Goal: Find specific page/section: Find specific page/section

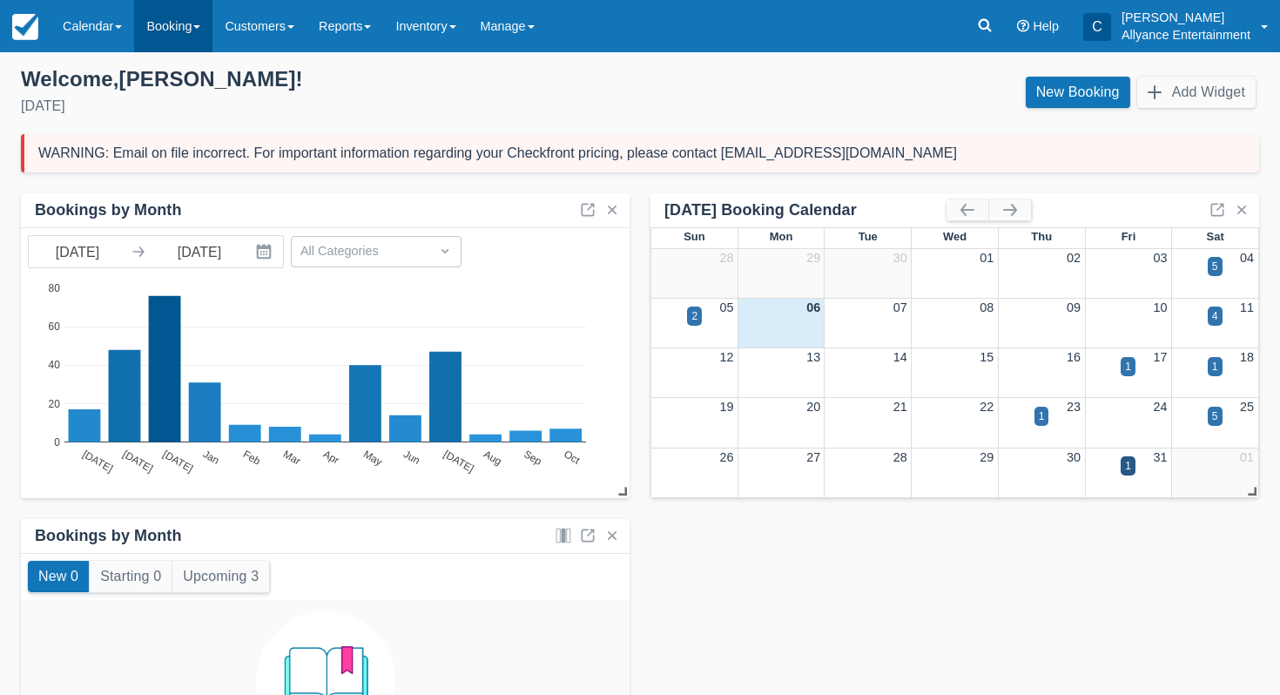
click at [179, 39] on link "Booking" at bounding box center [173, 26] width 78 height 52
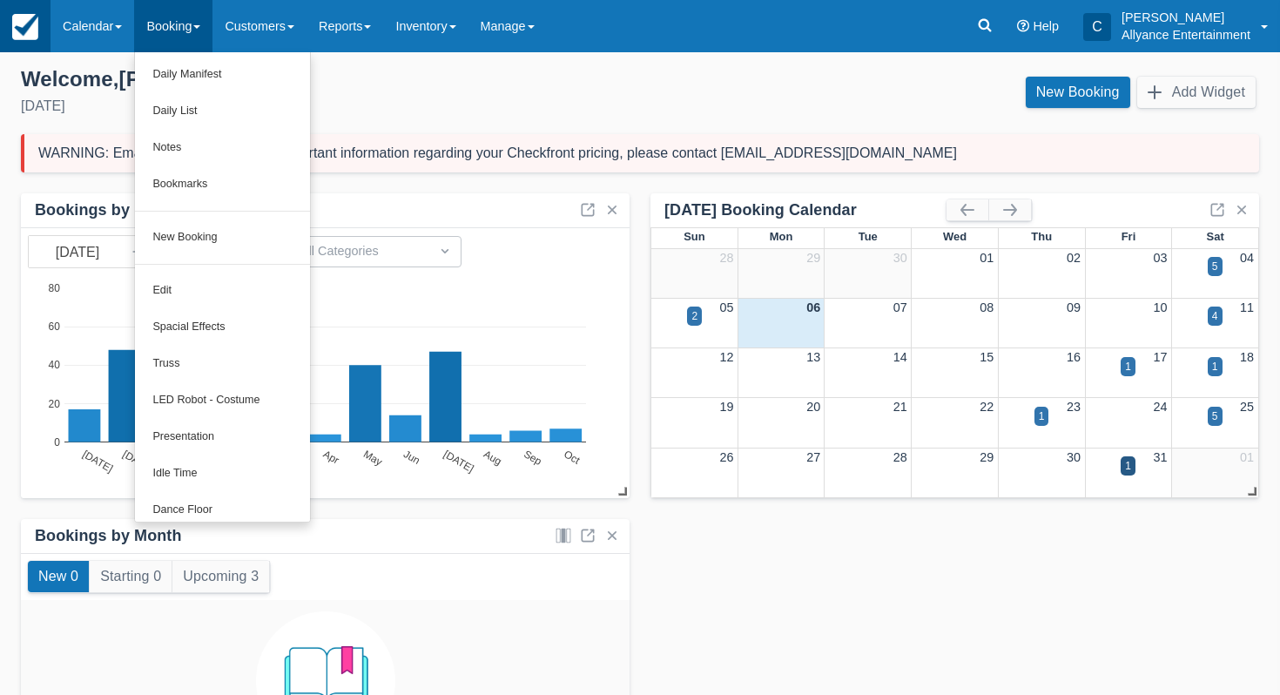
click at [37, 23] on img at bounding box center [25, 27] width 26 height 26
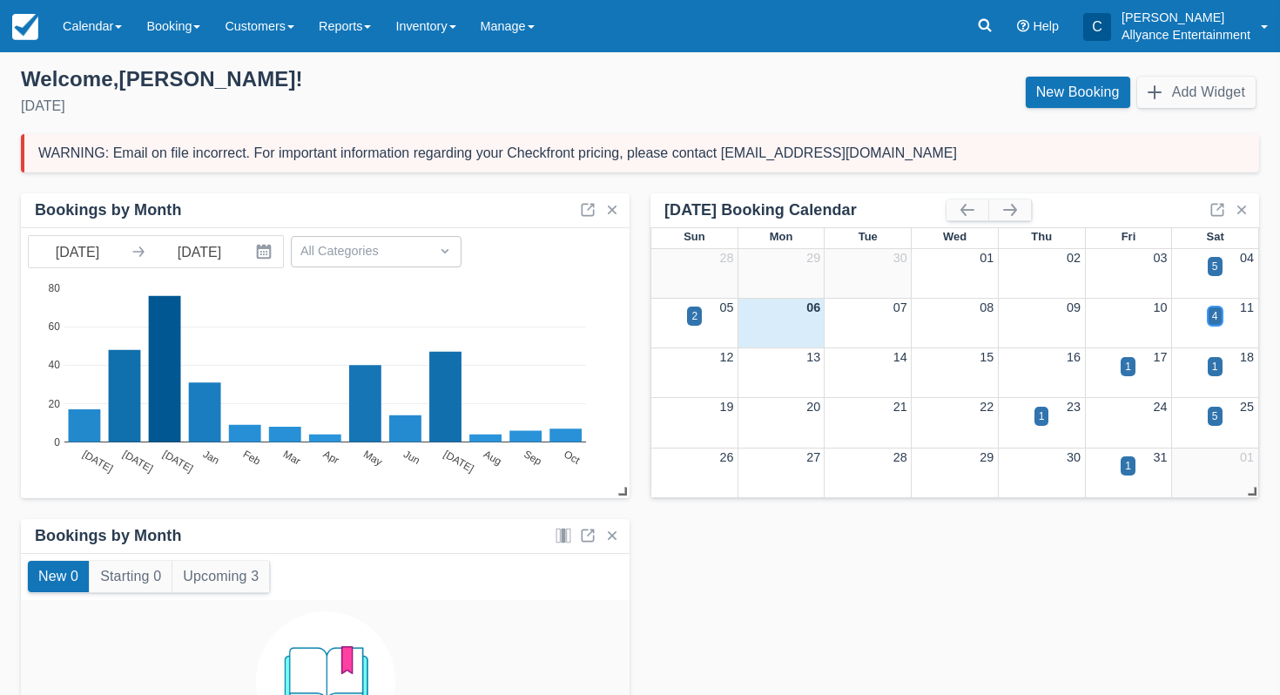
click at [1218, 321] on div "4" at bounding box center [1215, 316] width 6 height 16
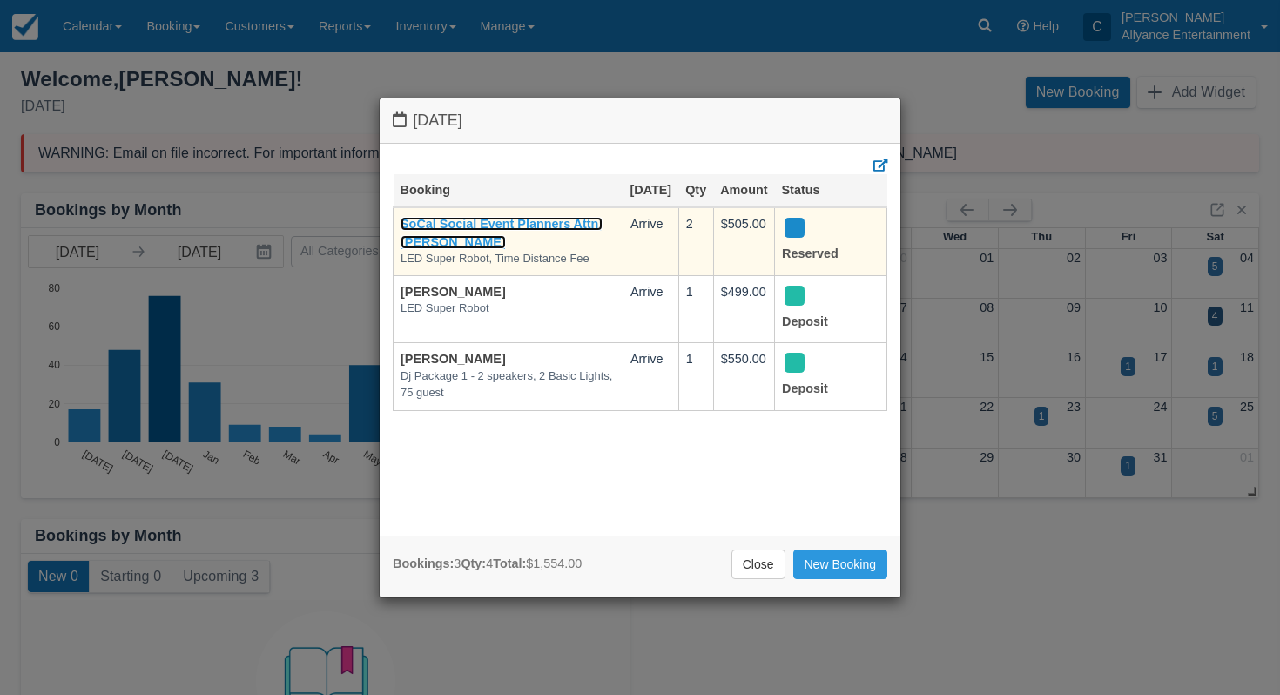
click at [456, 242] on link "SoCal Social Event Planners Attn; [PERSON_NAME]" at bounding box center [502, 233] width 202 height 32
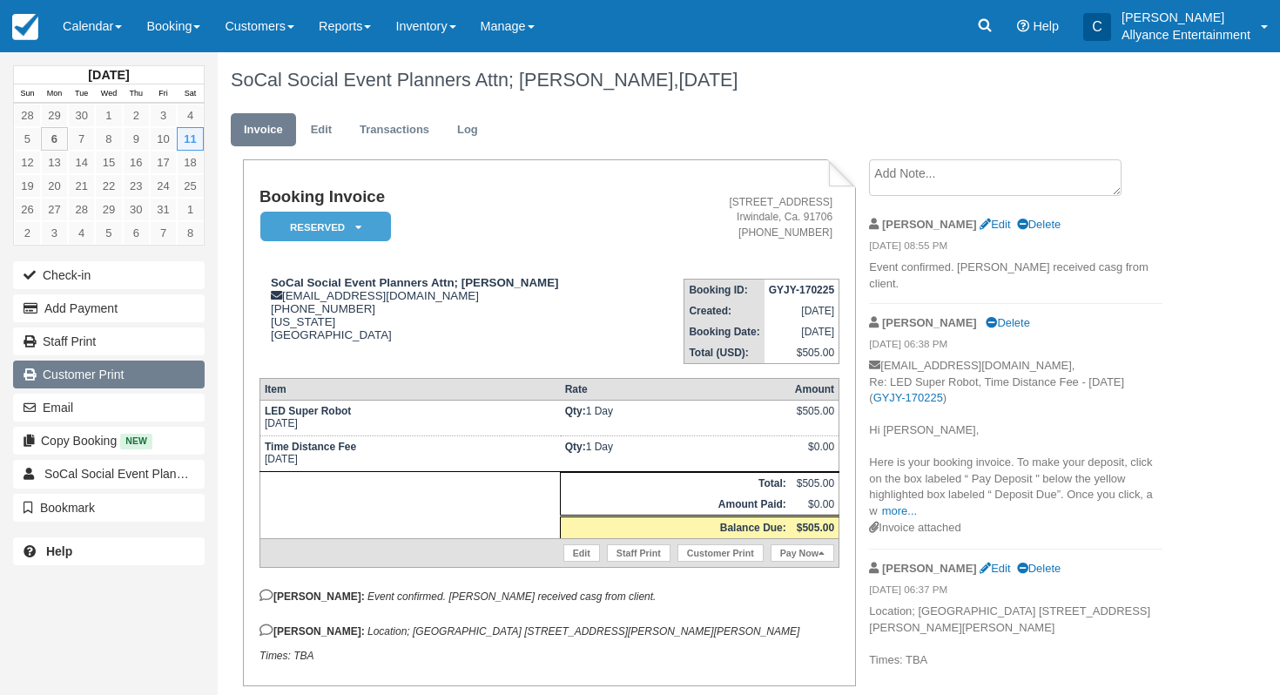
click at [138, 370] on link "Customer Print" at bounding box center [109, 375] width 192 height 28
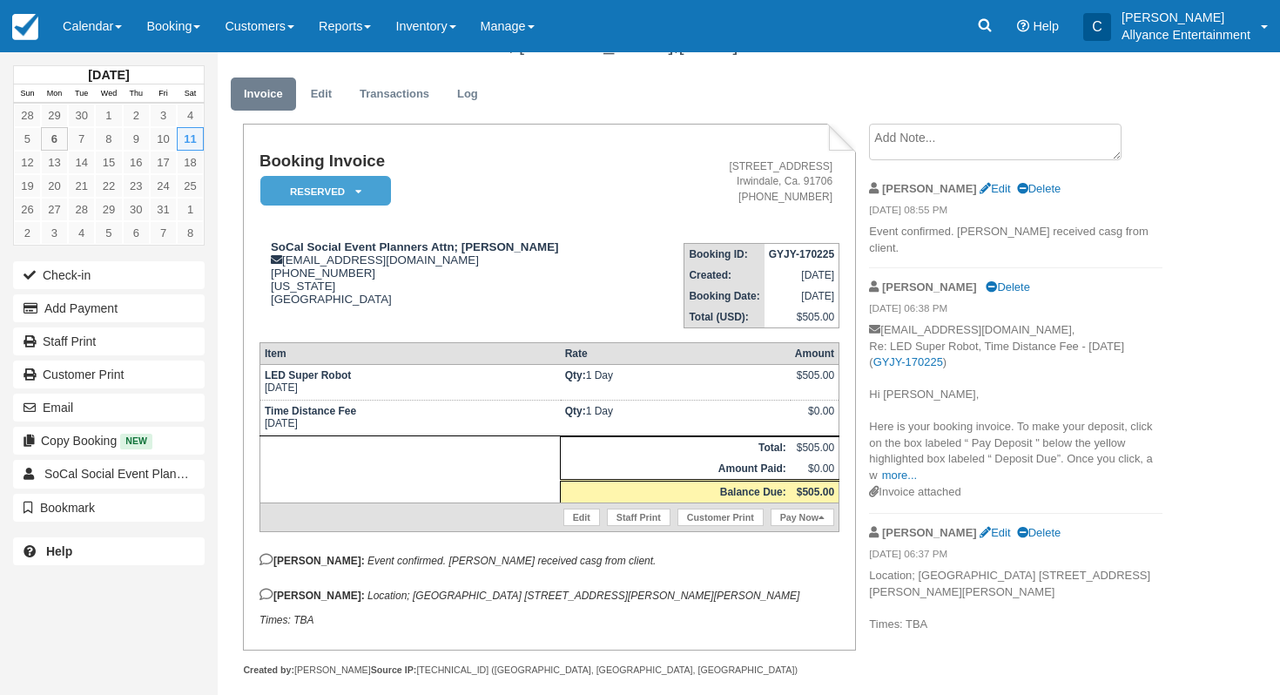
scroll to position [64, 0]
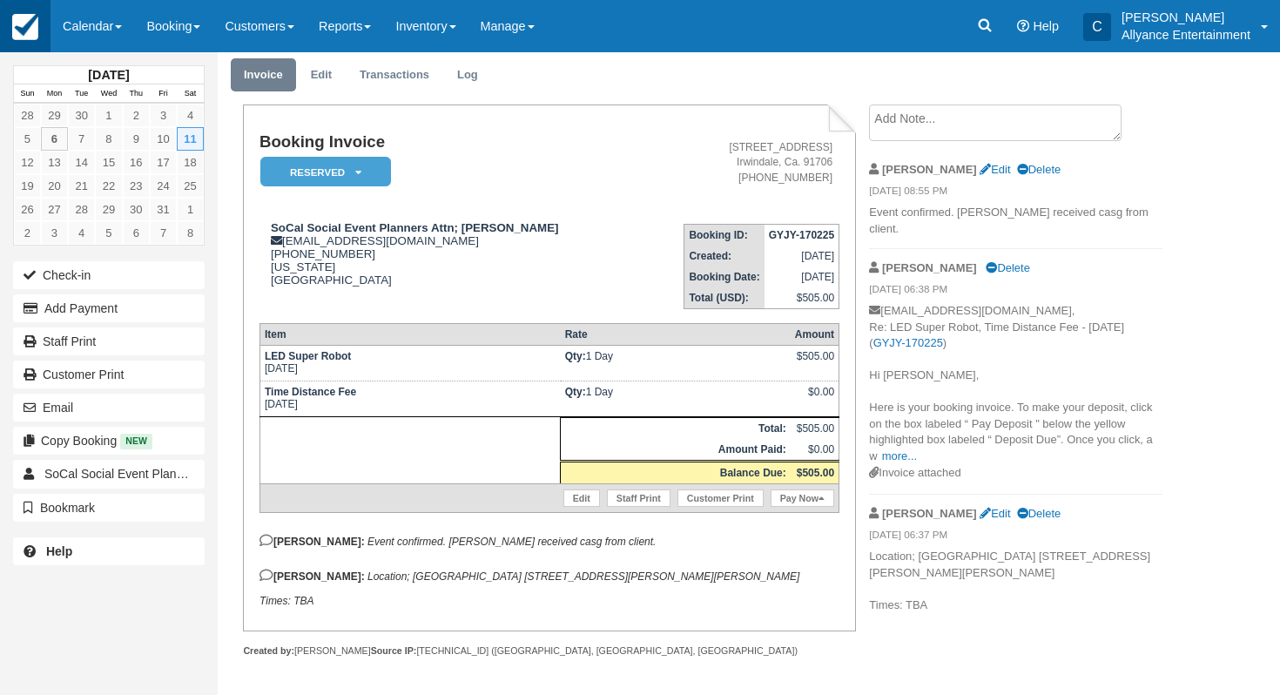
click at [12, 32] on img at bounding box center [25, 27] width 26 height 26
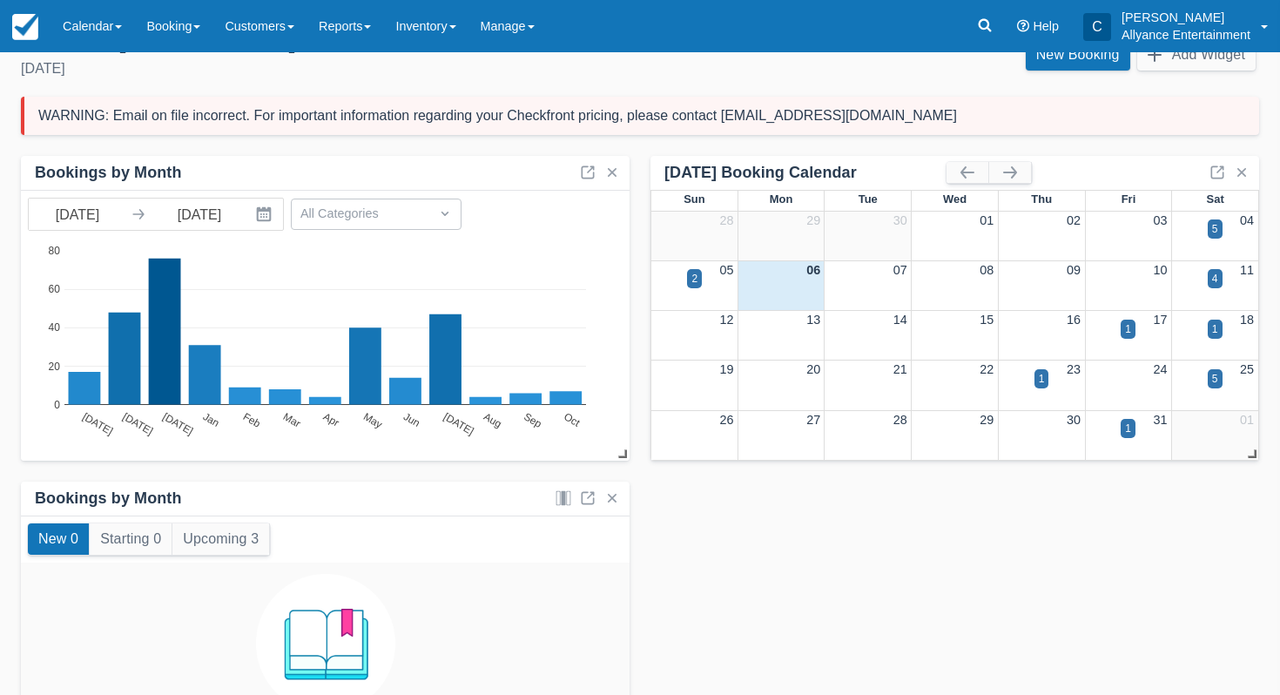
scroll to position [38, 0]
click at [1209, 279] on div "4" at bounding box center [1215, 277] width 15 height 19
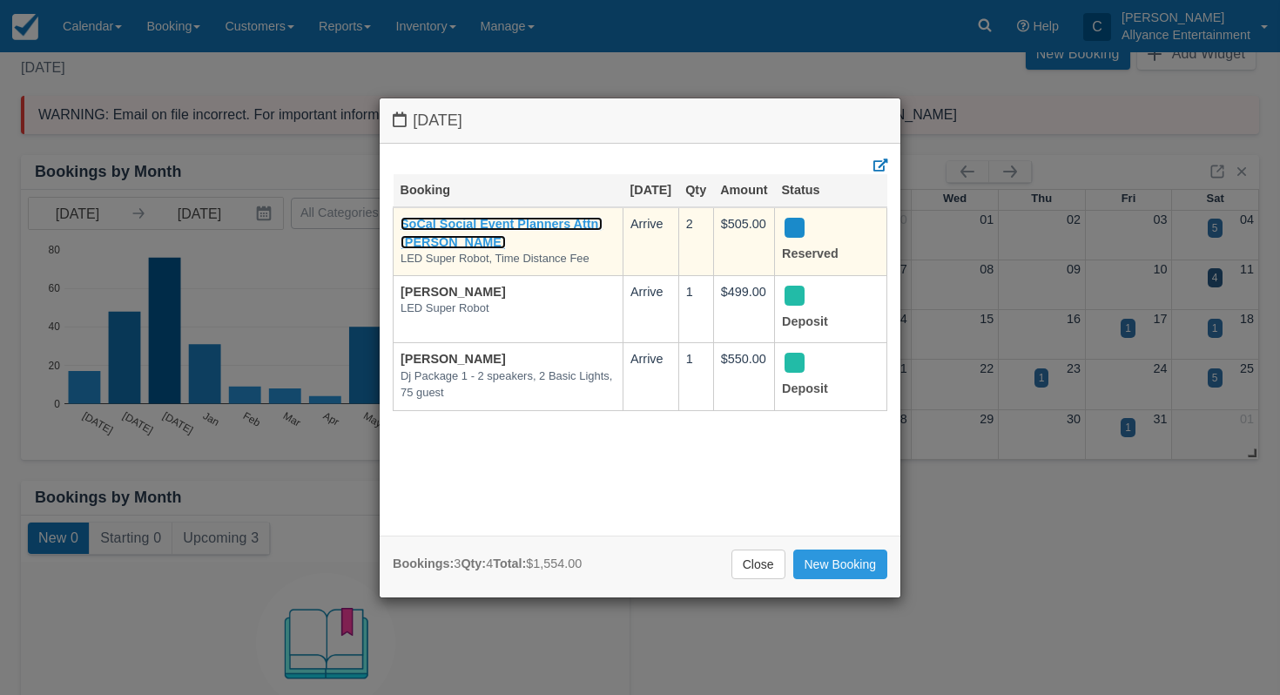
click at [563, 241] on link "SoCal Social Event Planners Attn; [PERSON_NAME]" at bounding box center [502, 233] width 202 height 32
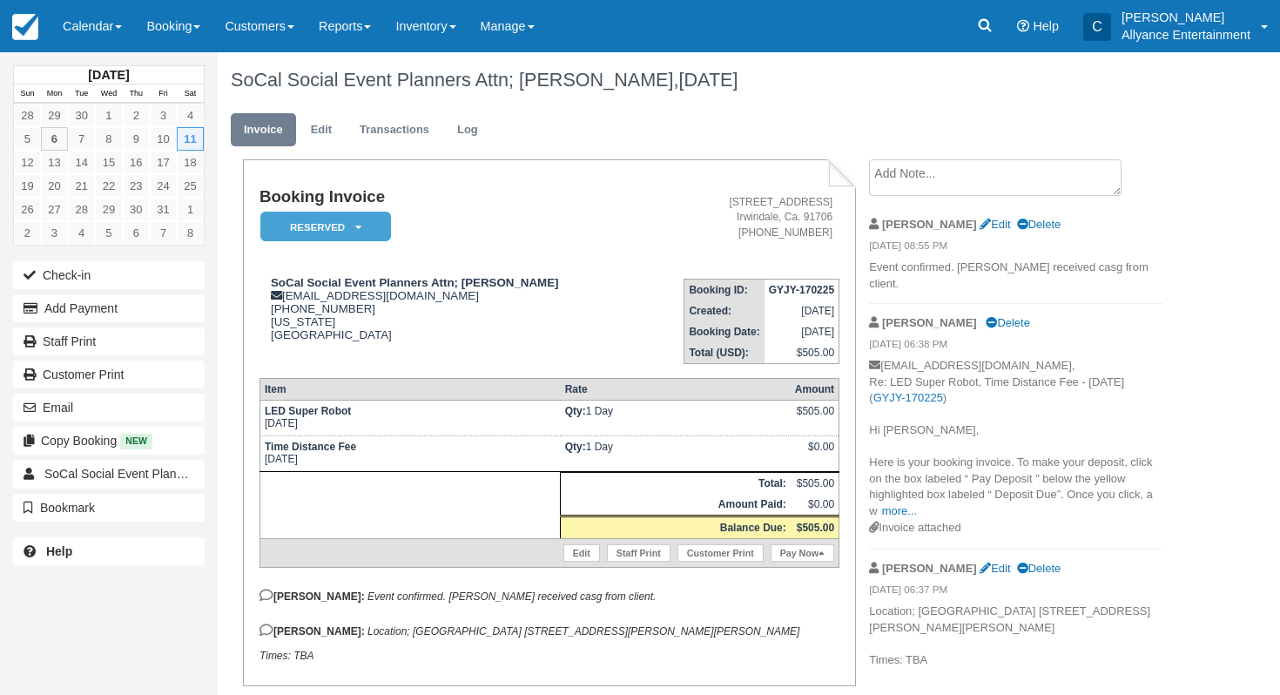
scroll to position [64, 0]
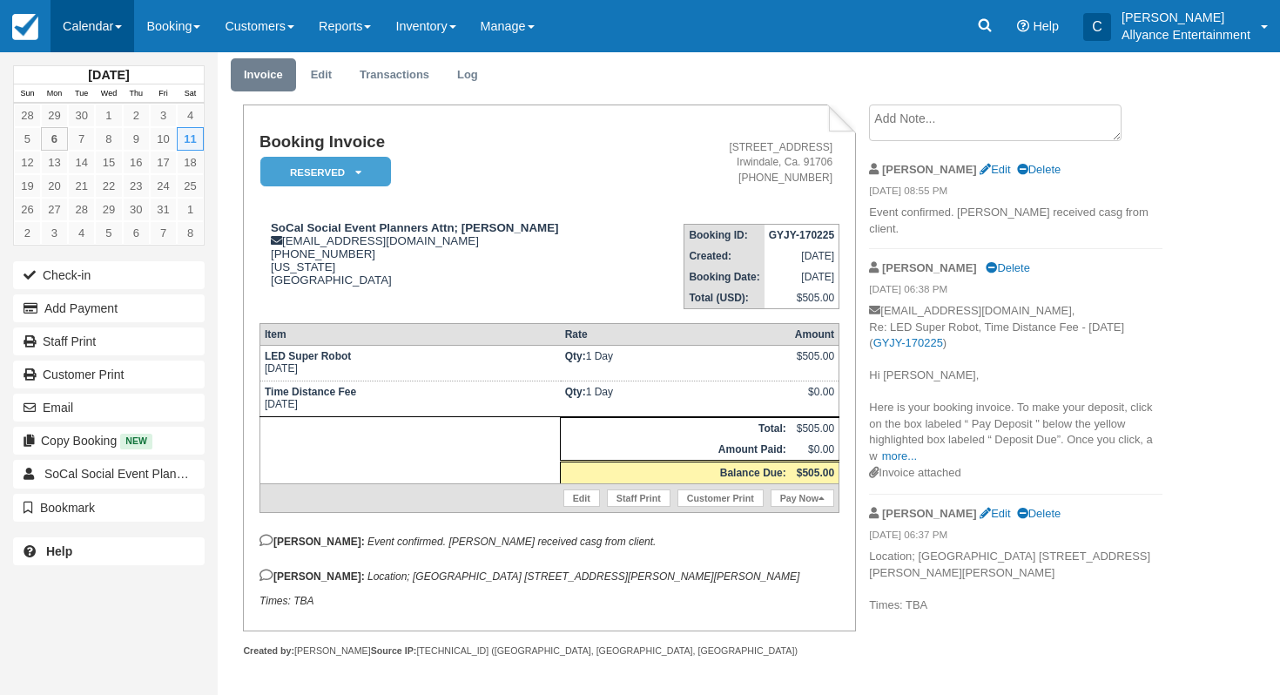
click at [78, 19] on link "Calendar" at bounding box center [93, 26] width 84 height 52
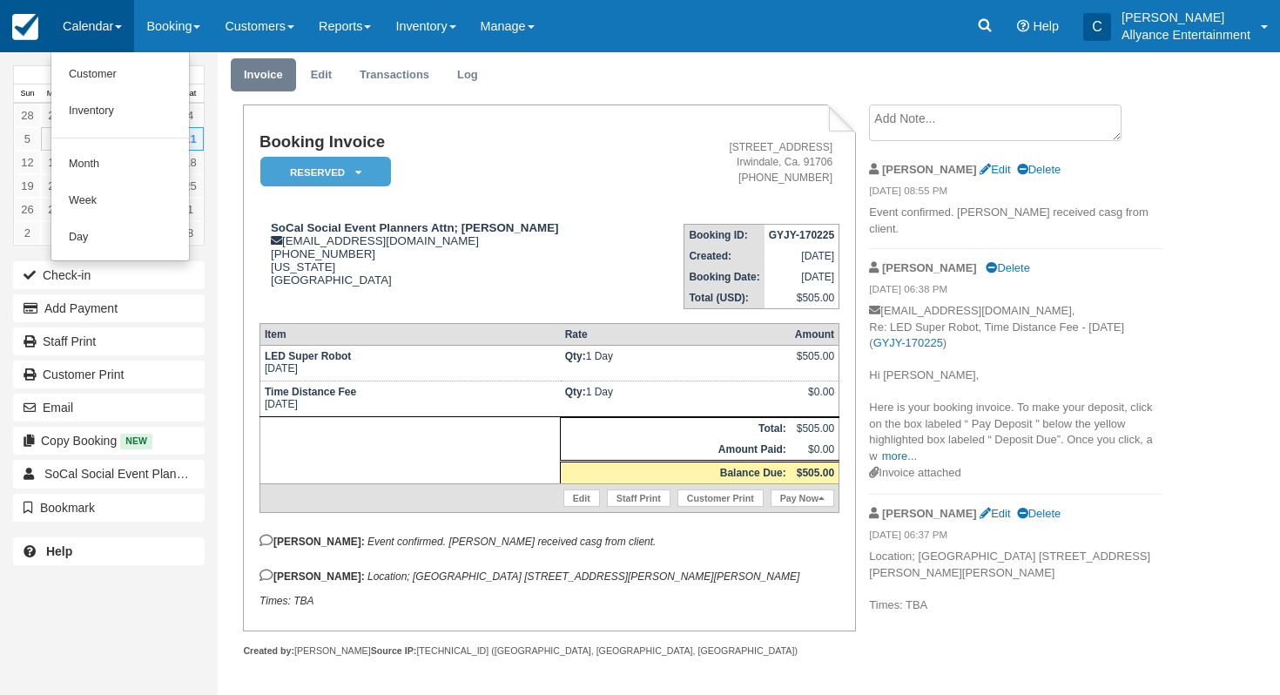
click at [36, 37] on img at bounding box center [25, 27] width 26 height 26
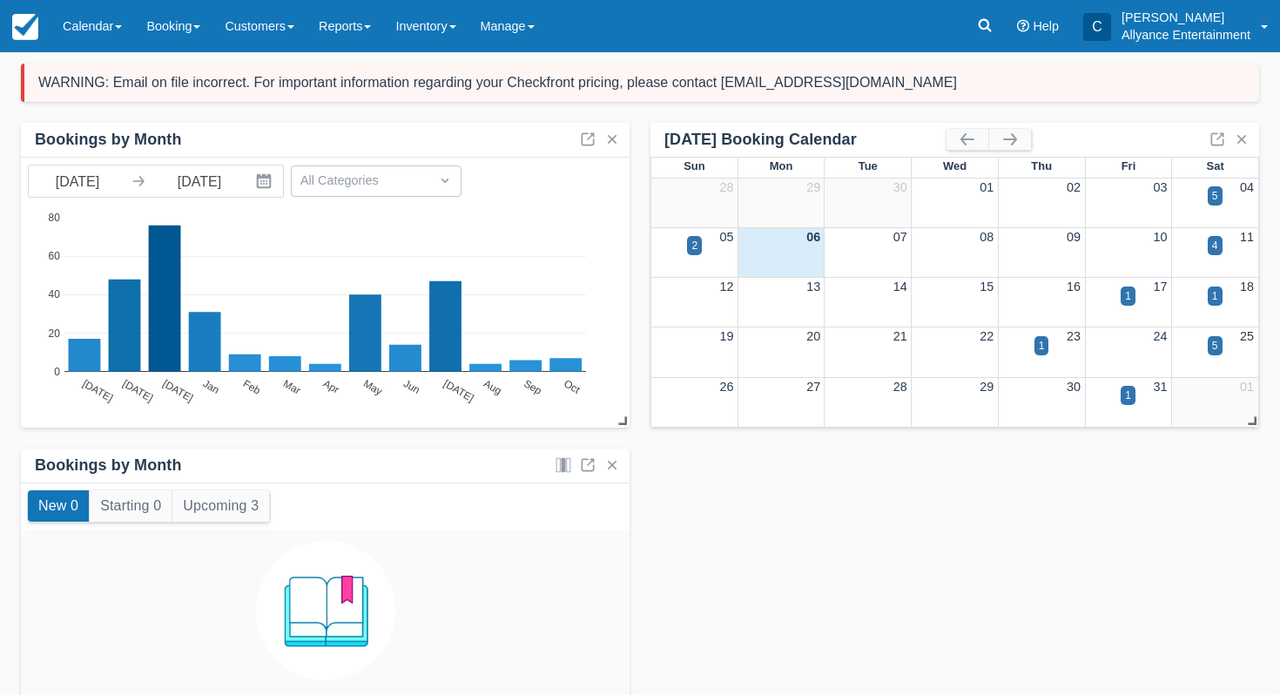
scroll to position [73, 0]
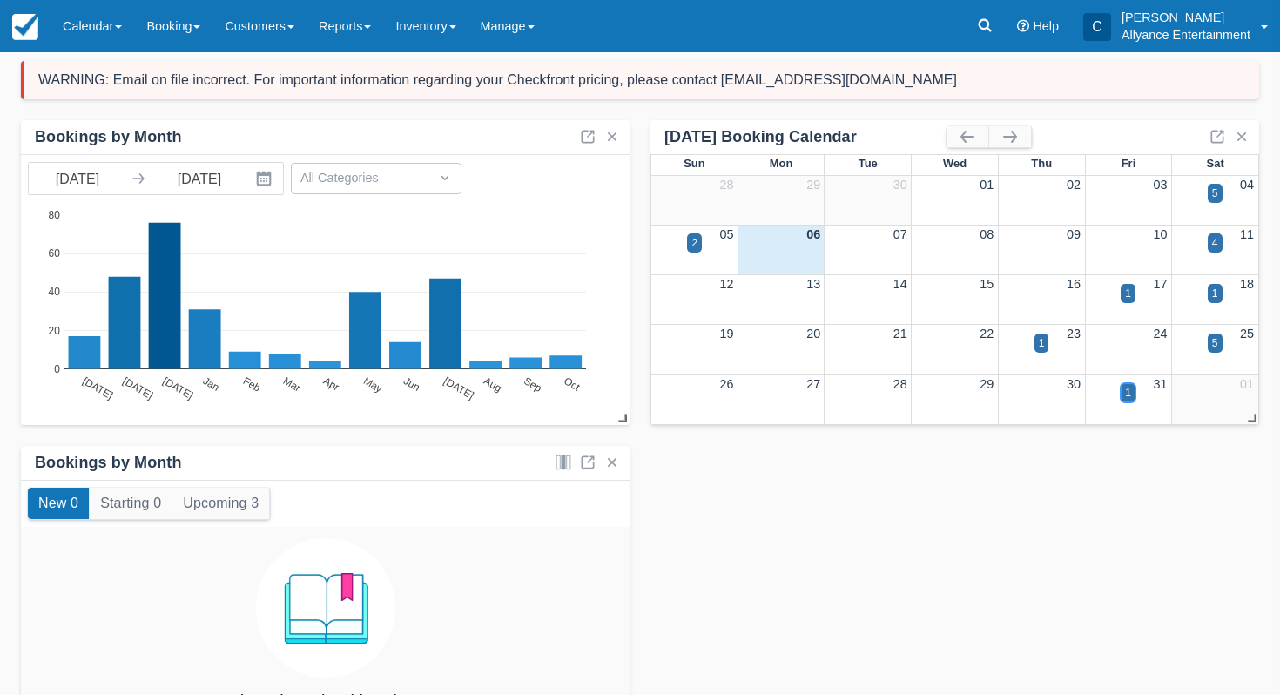
click at [1123, 394] on div "1" at bounding box center [1128, 392] width 15 height 19
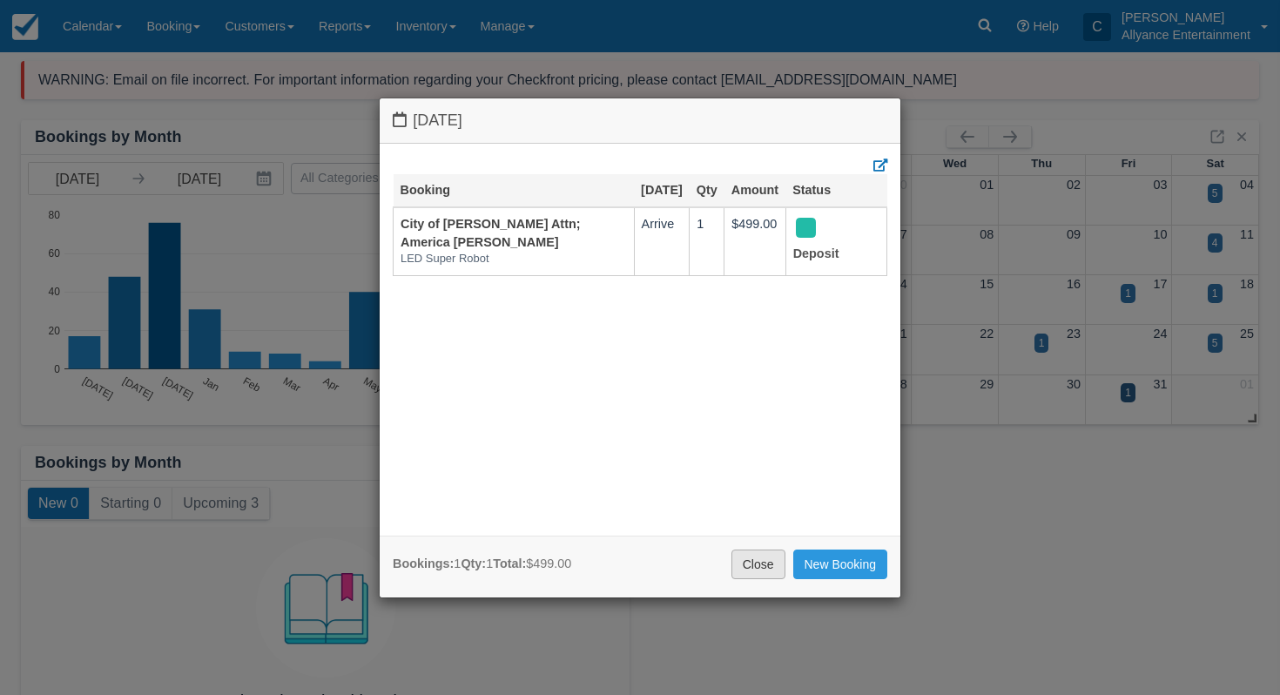
click at [753, 563] on link "Close" at bounding box center [759, 565] width 54 height 30
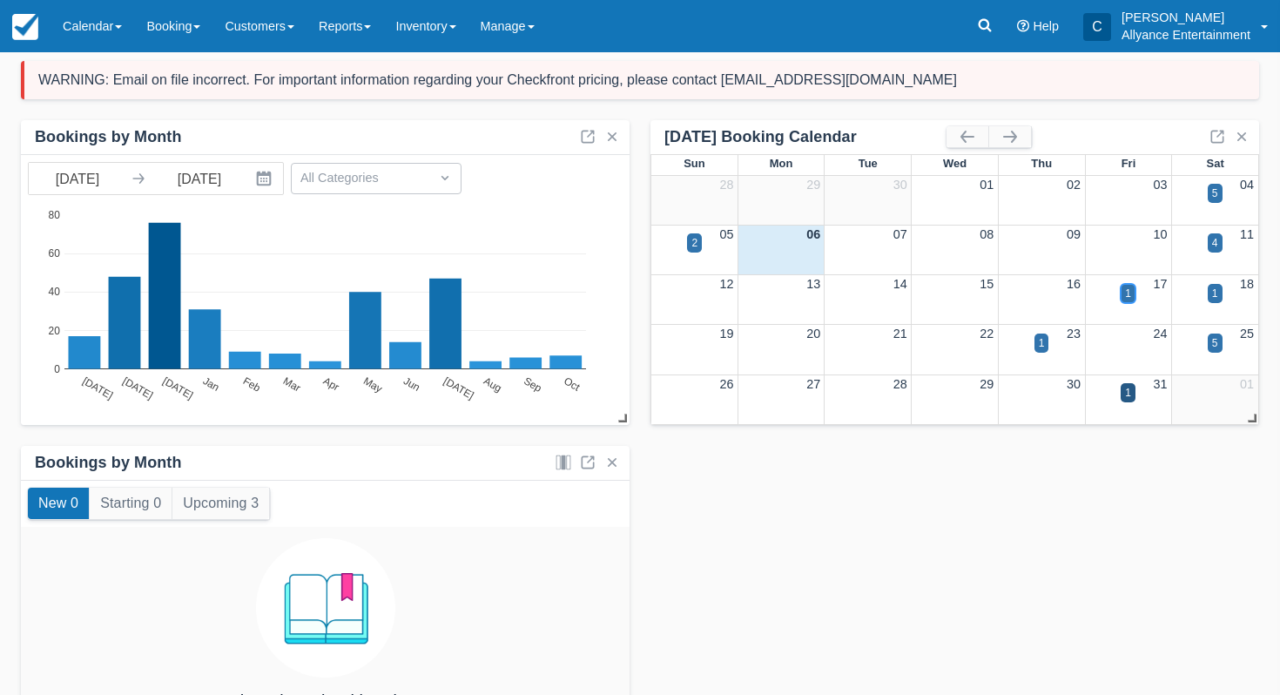
click at [1125, 295] on div "1" at bounding box center [1128, 294] width 6 height 16
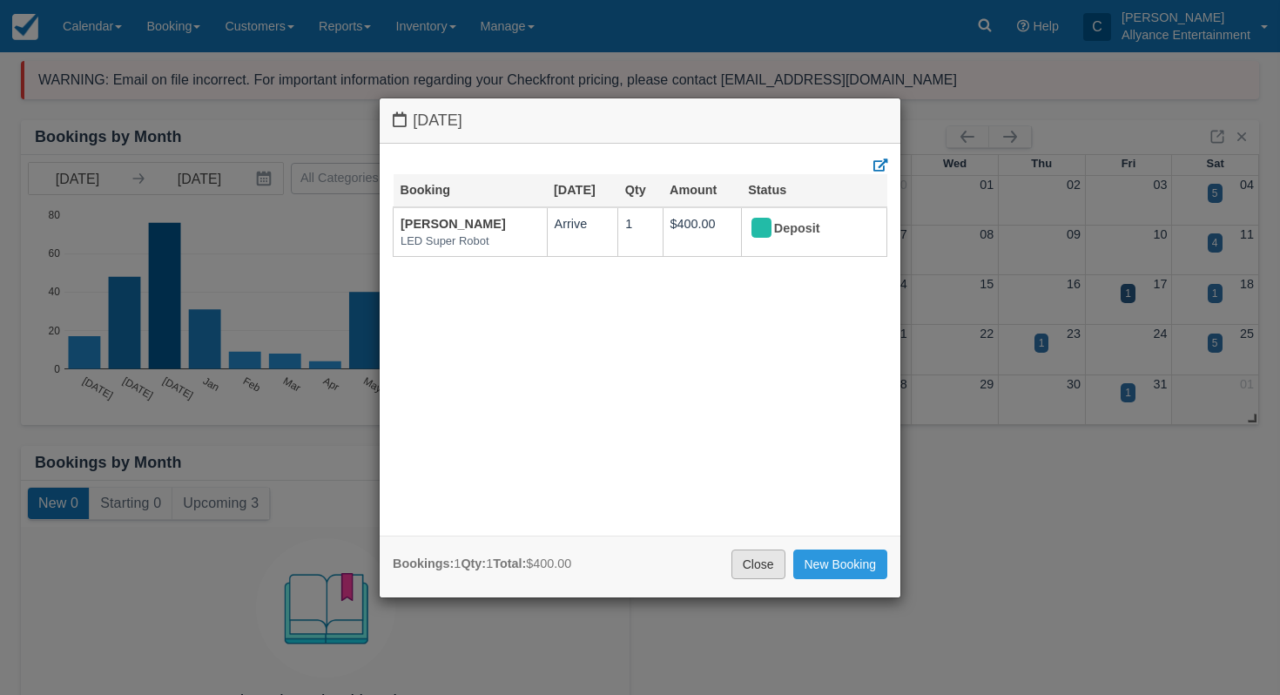
click at [763, 558] on link "Close" at bounding box center [759, 565] width 54 height 30
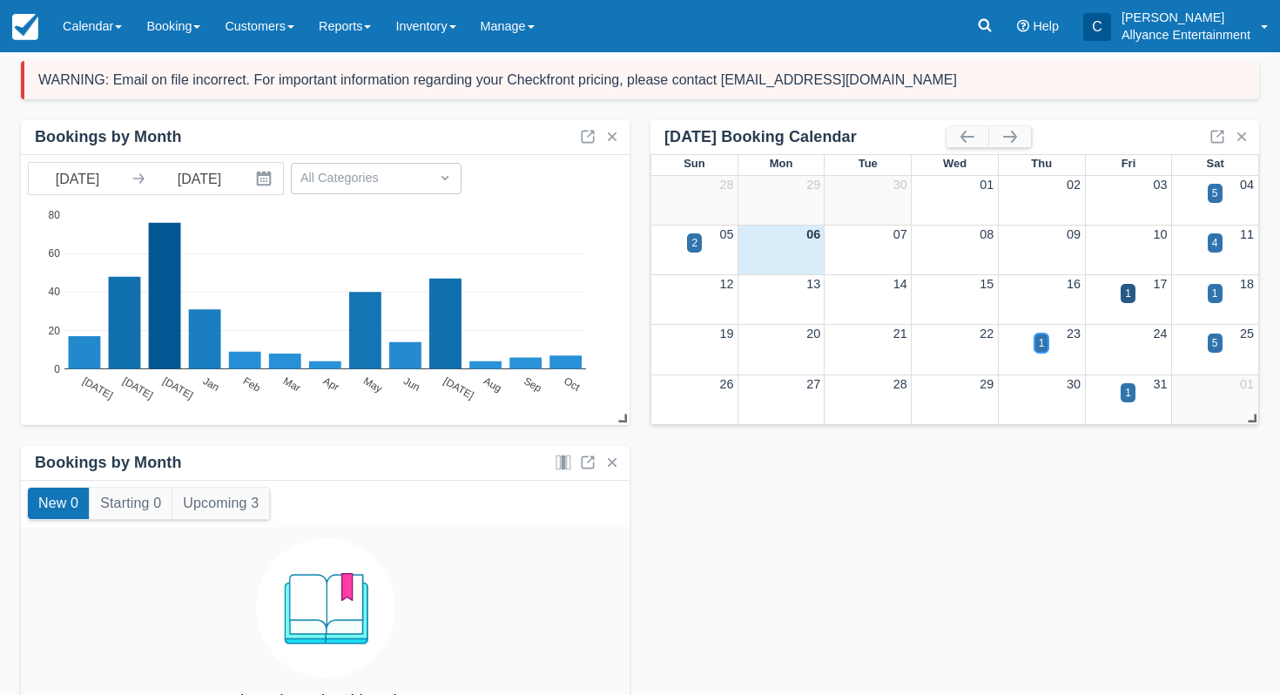
click at [1036, 348] on div "1" at bounding box center [1042, 343] width 15 height 19
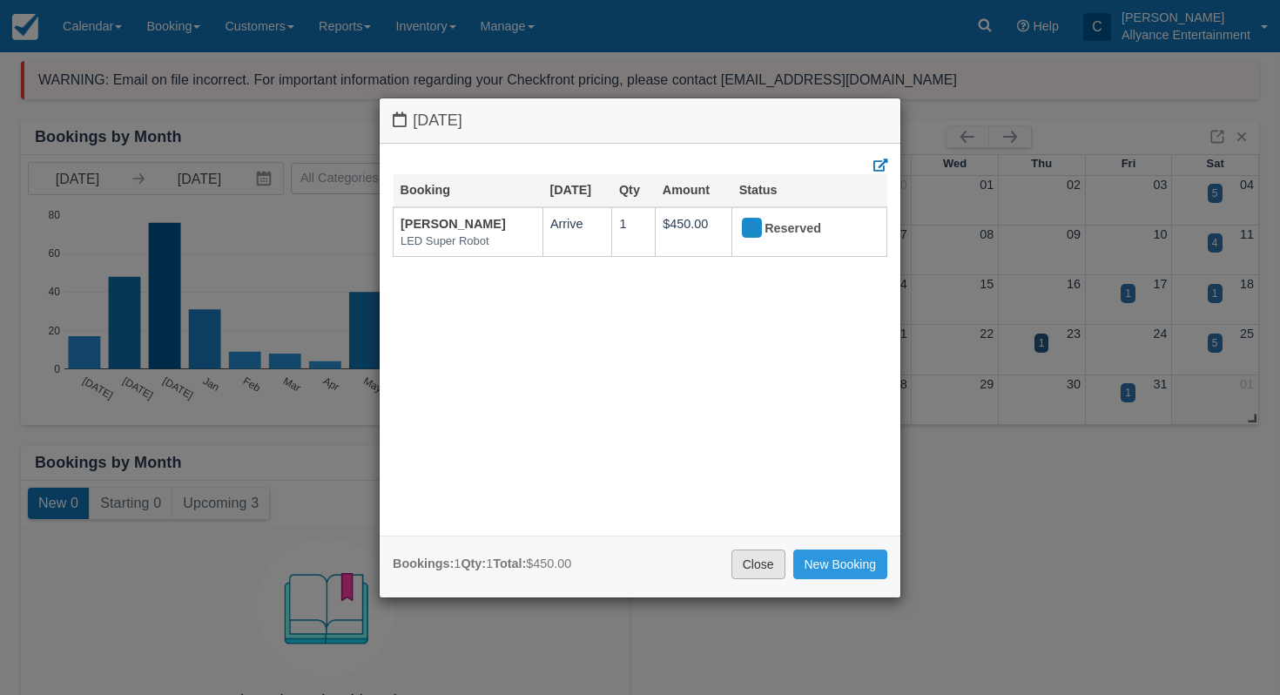
click at [748, 565] on link "Close" at bounding box center [759, 565] width 54 height 30
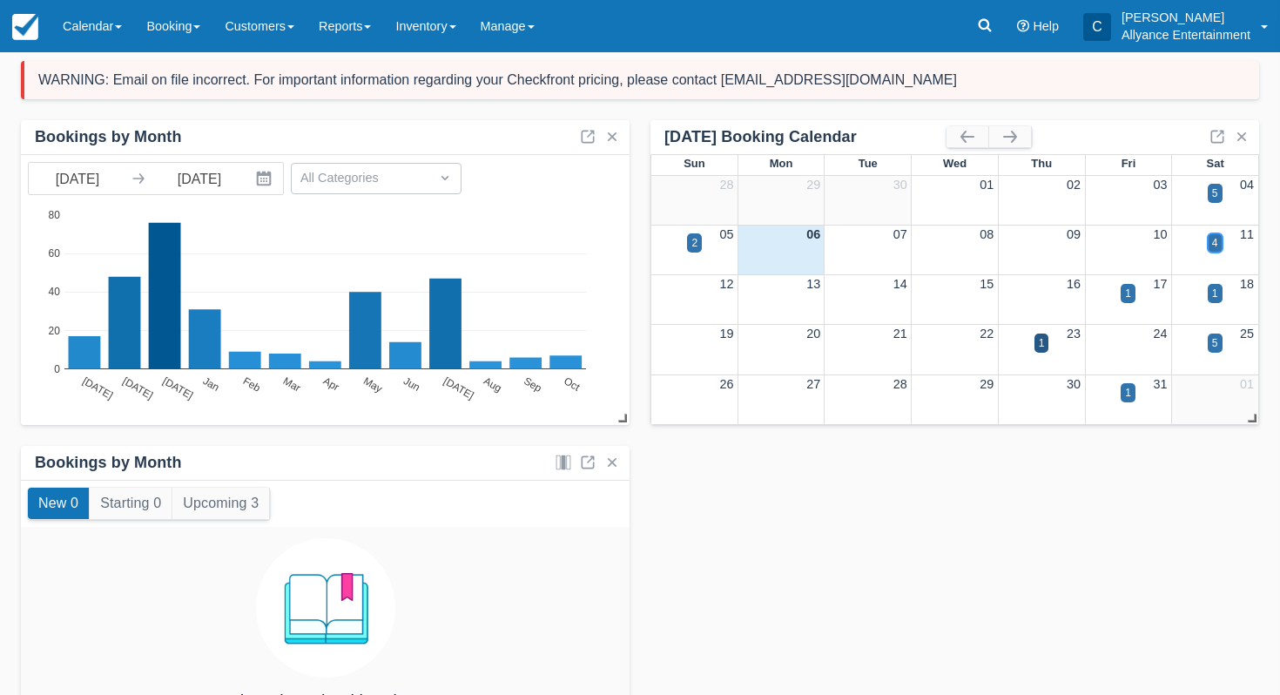
click at [1213, 249] on div "4" at bounding box center [1215, 243] width 6 height 16
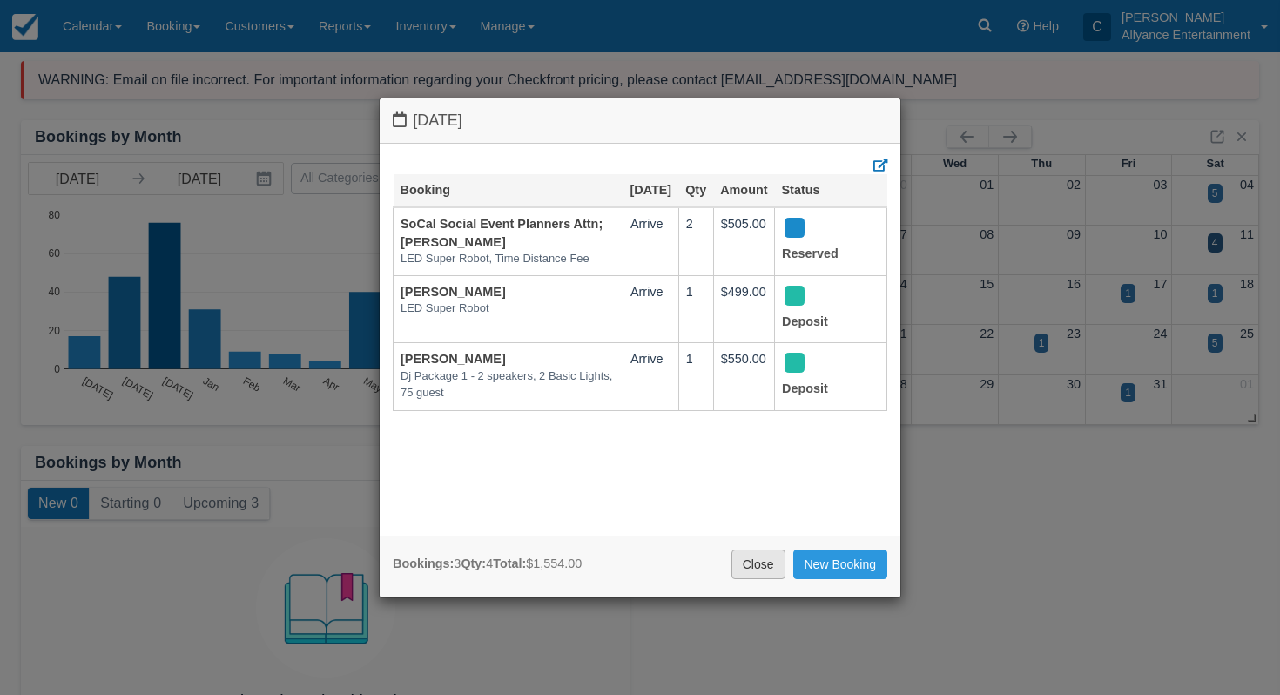
click at [748, 562] on link "Close" at bounding box center [759, 565] width 54 height 30
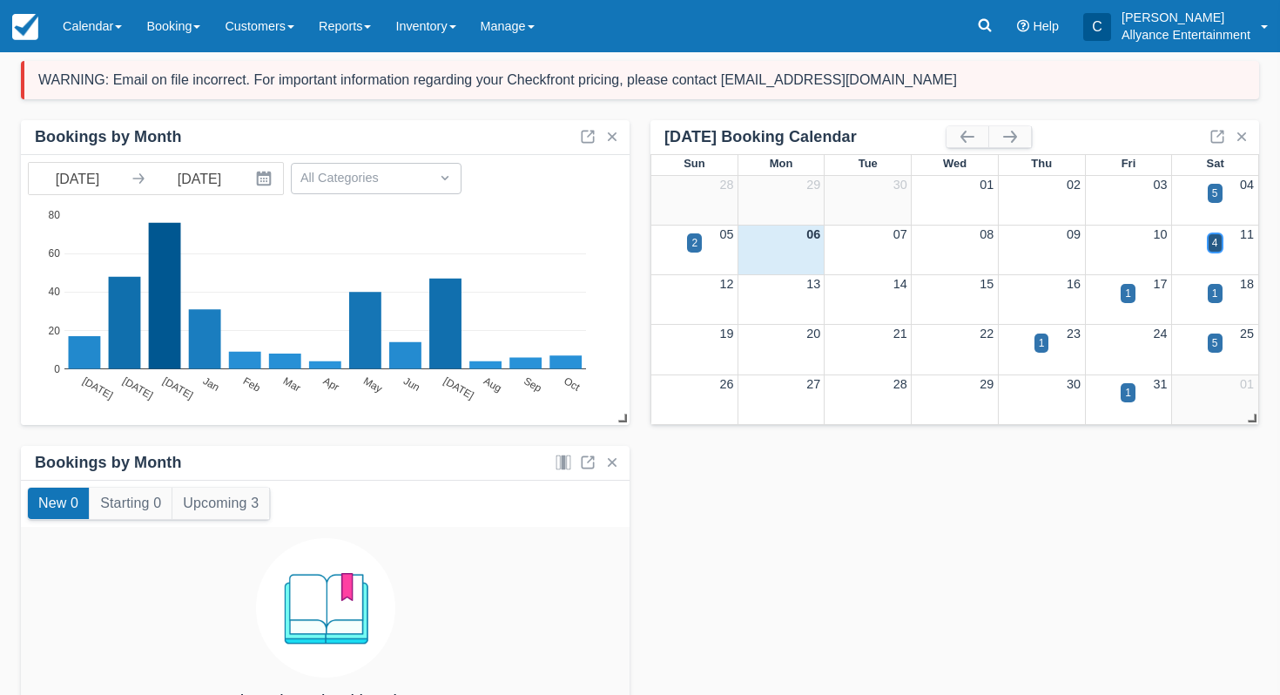
click at [1208, 239] on div "4" at bounding box center [1215, 242] width 15 height 19
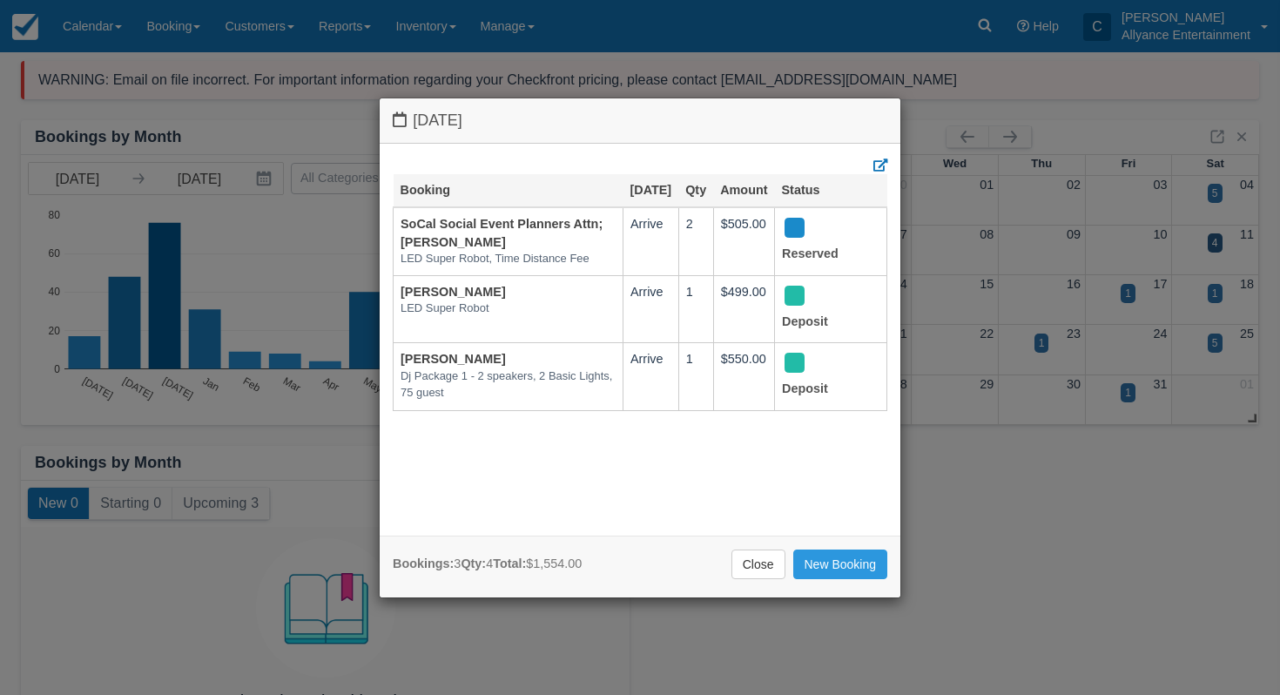
click at [987, 20] on div "[DATE] Booking [DATE] Qty Amount Status SoCal Social Event Planners Attn; [PERS…" at bounding box center [640, 347] width 1280 height 695
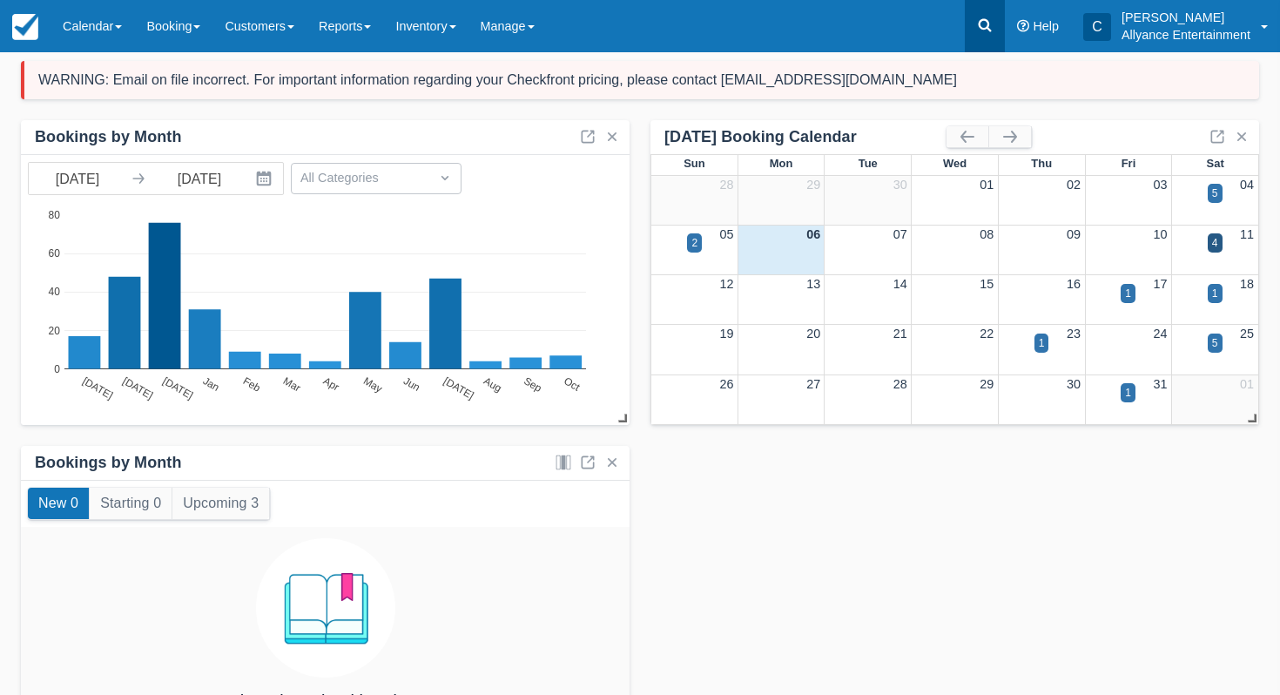
click at [972, 18] on link at bounding box center [985, 26] width 40 height 52
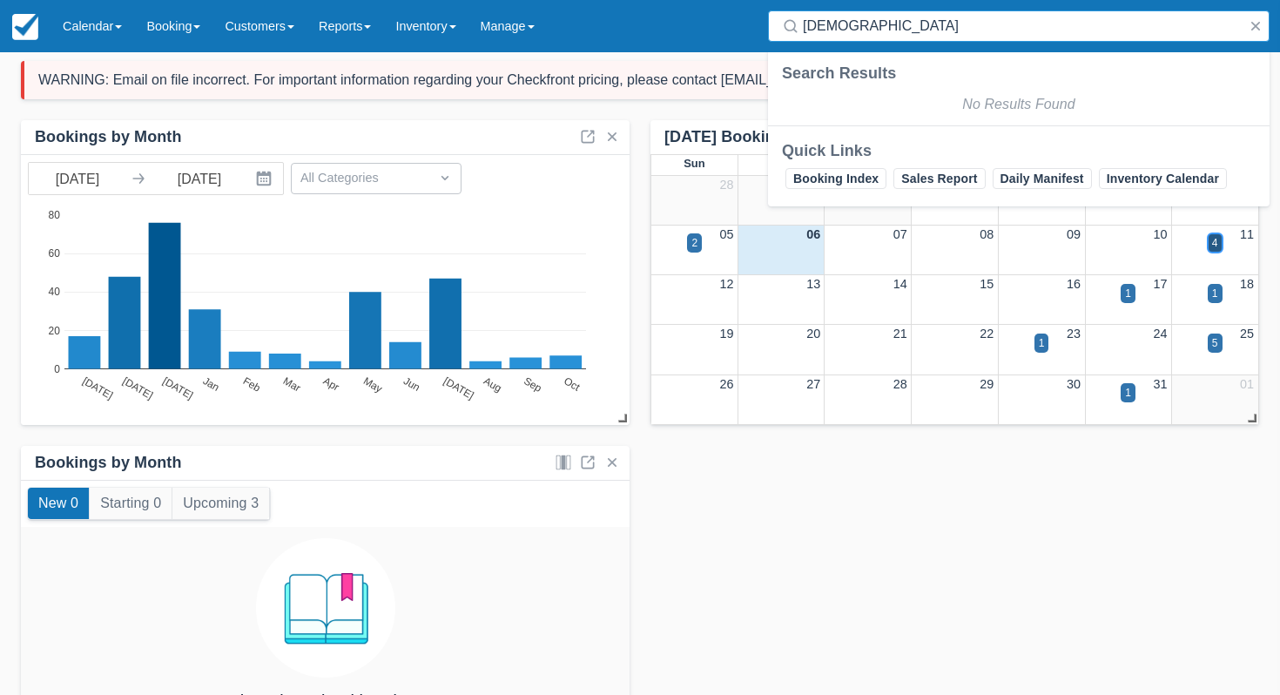
click at [1216, 249] on div "4" at bounding box center [1215, 243] width 6 height 16
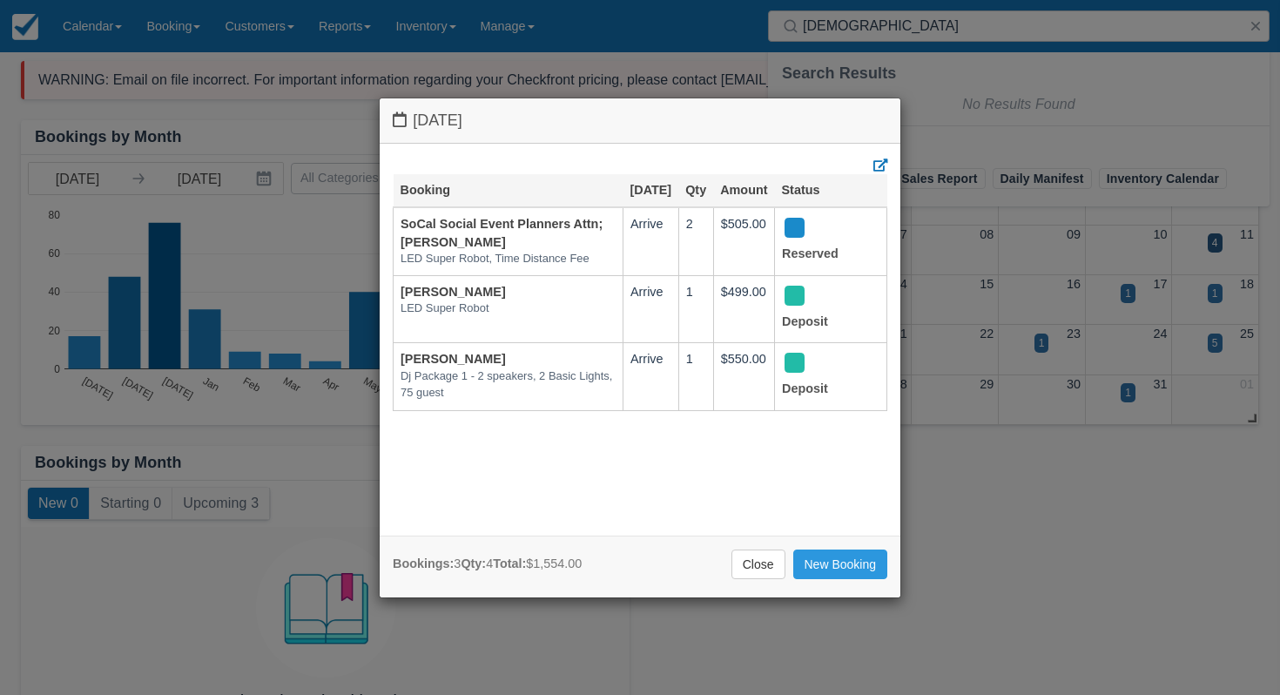
click at [861, 57] on div "[DATE] Booking [DATE] Qty Amount Status SoCal Social Event Planners Attn; [PERS…" at bounding box center [640, 347] width 1280 height 695
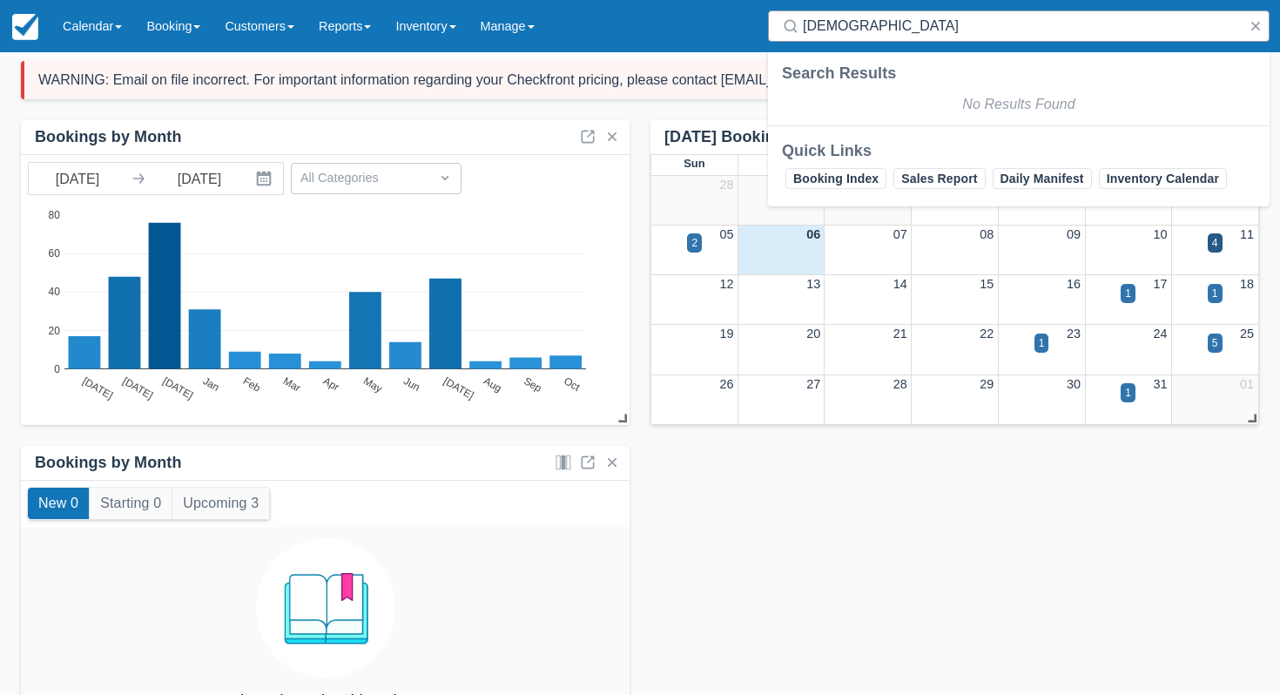
click at [822, 26] on input "[DEMOGRAPHIC_DATA]" at bounding box center [1022, 25] width 439 height 31
type input "[PERSON_NAME]"
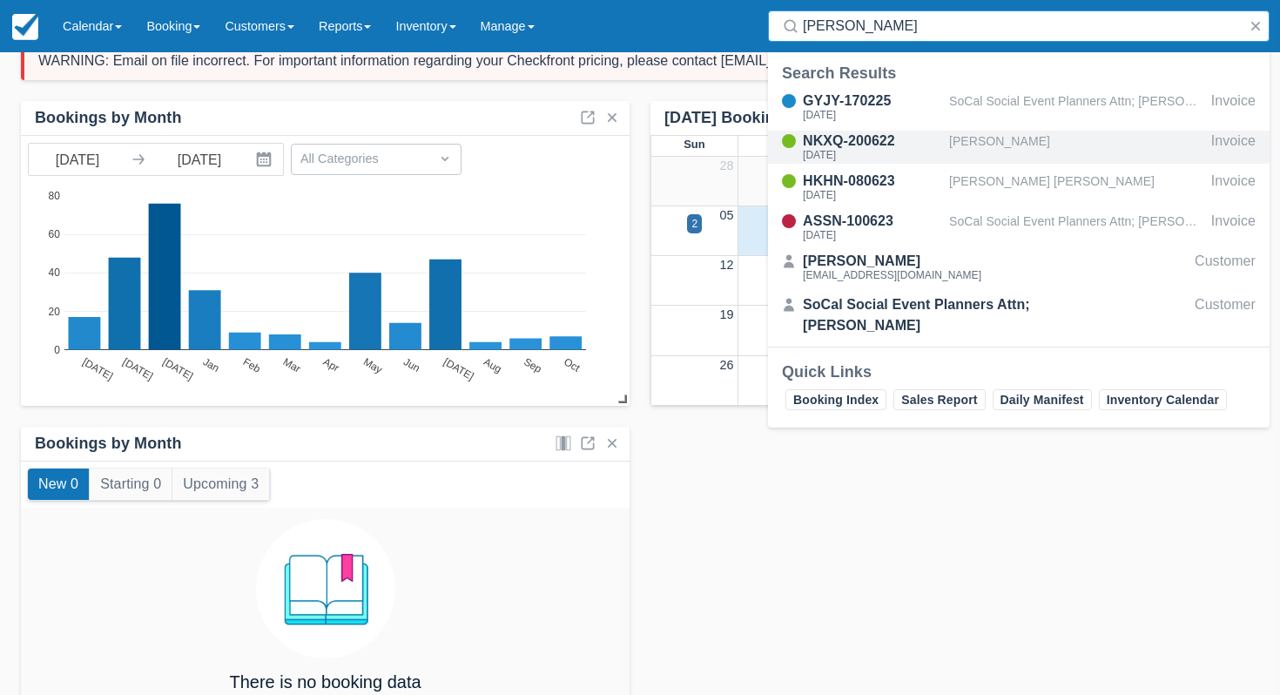
scroll to position [91, 0]
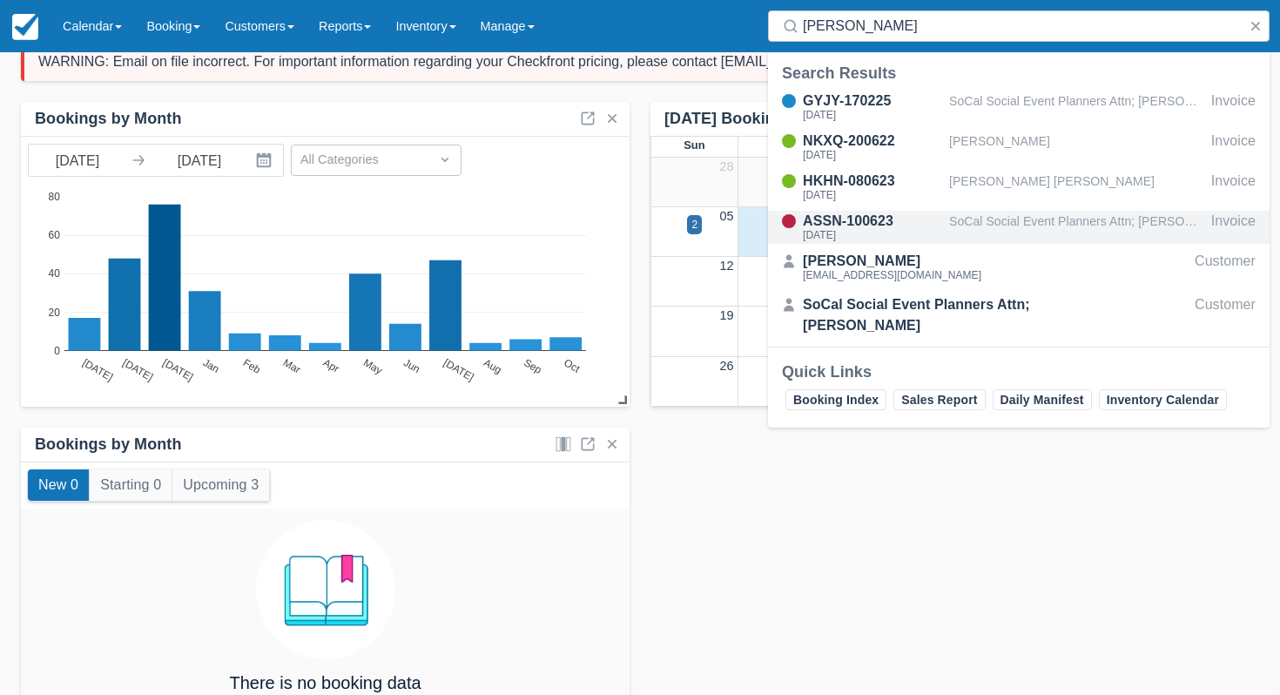
click at [888, 216] on div "ASSN-100623" at bounding box center [872, 221] width 139 height 21
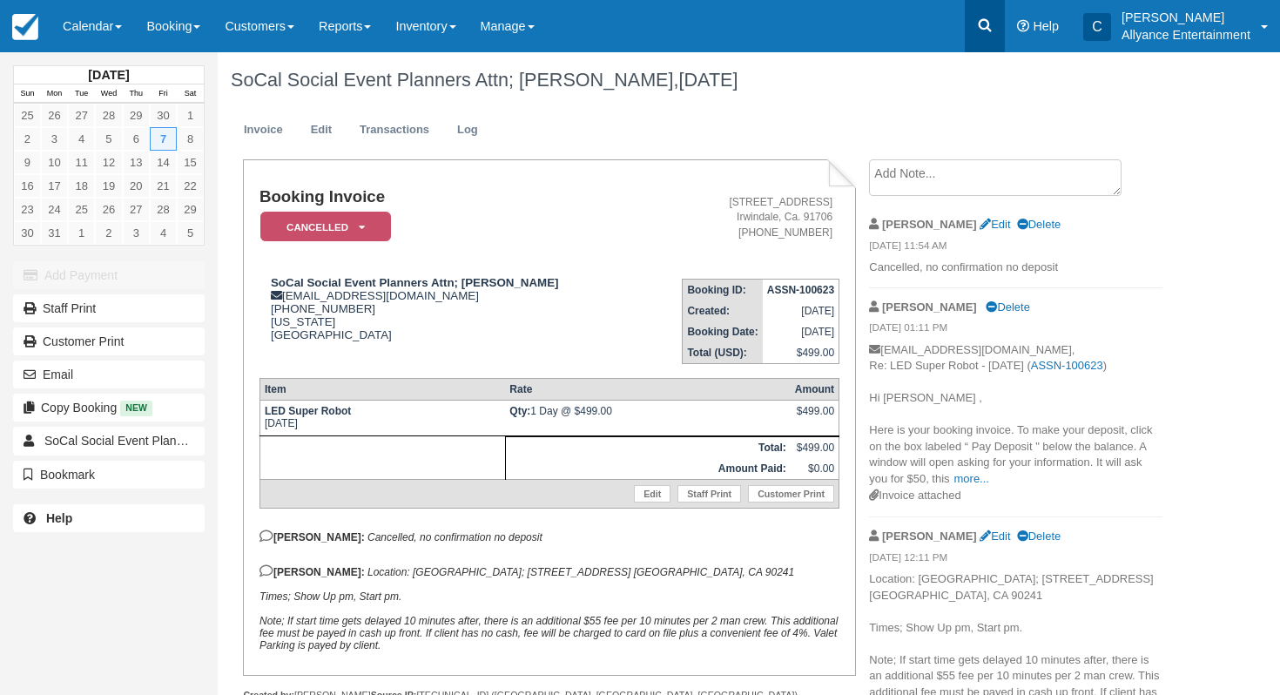
click at [969, 21] on link at bounding box center [985, 26] width 40 height 52
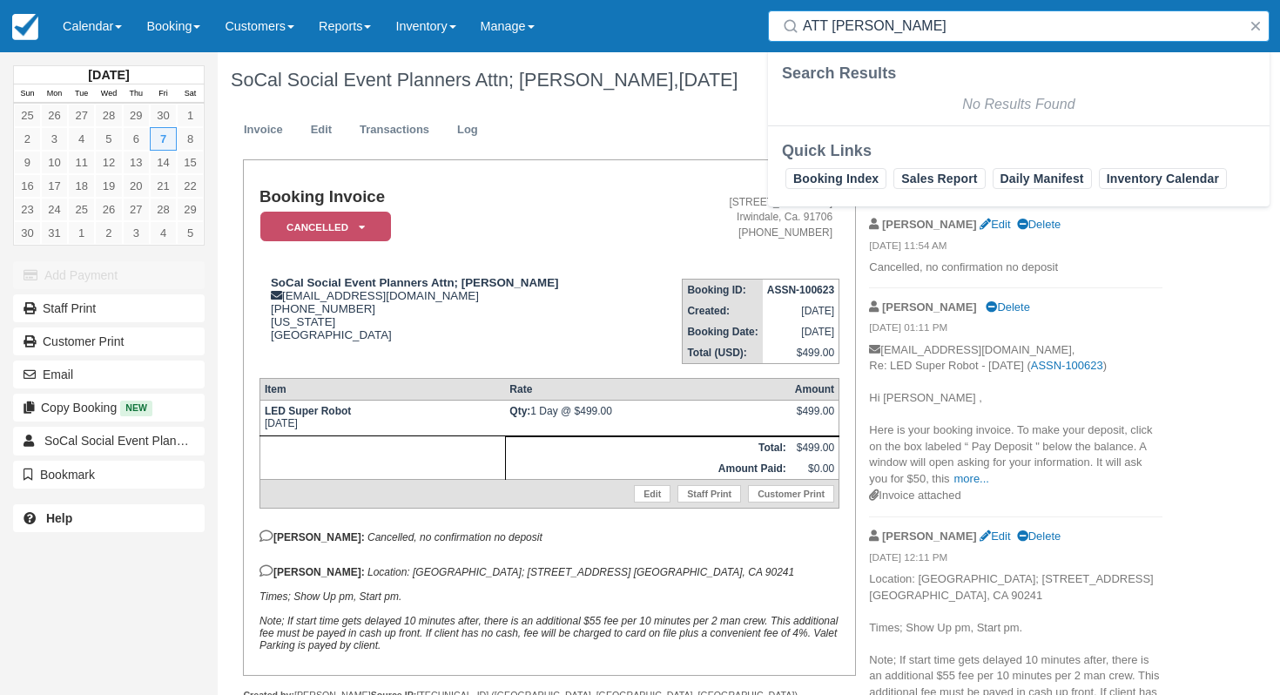
click at [820, 27] on input "ATT Janine" at bounding box center [1022, 25] width 439 height 31
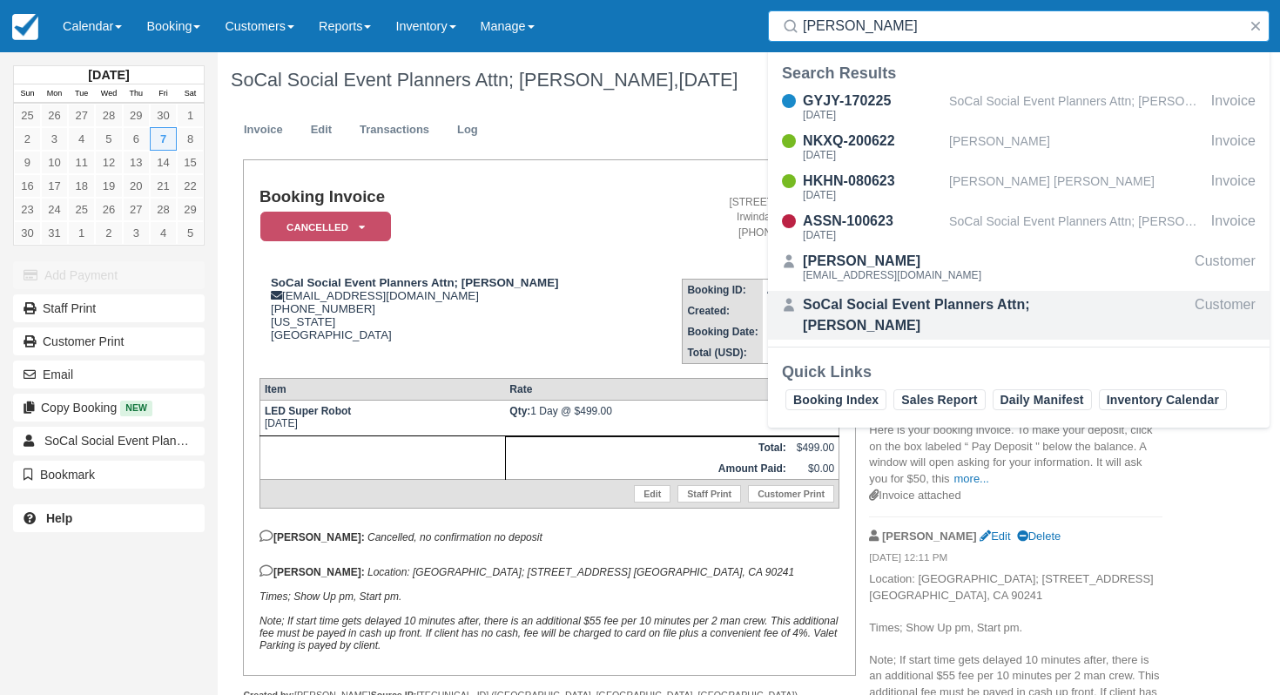
type input "Janine"
click at [934, 298] on div "SoCal Social Event Planners Attn; [PERSON_NAME]" at bounding box center [967, 315] width 329 height 42
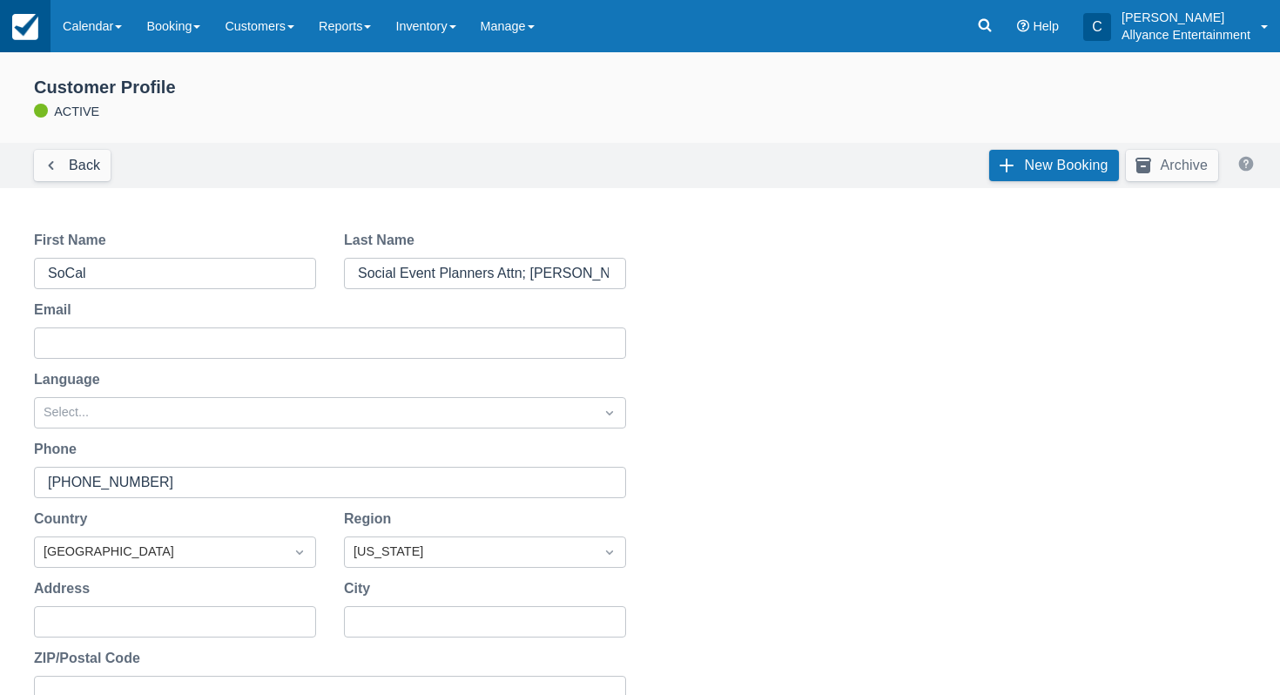
click at [42, 15] on link at bounding box center [25, 26] width 51 height 52
